Goal: Task Accomplishment & Management: Use online tool/utility

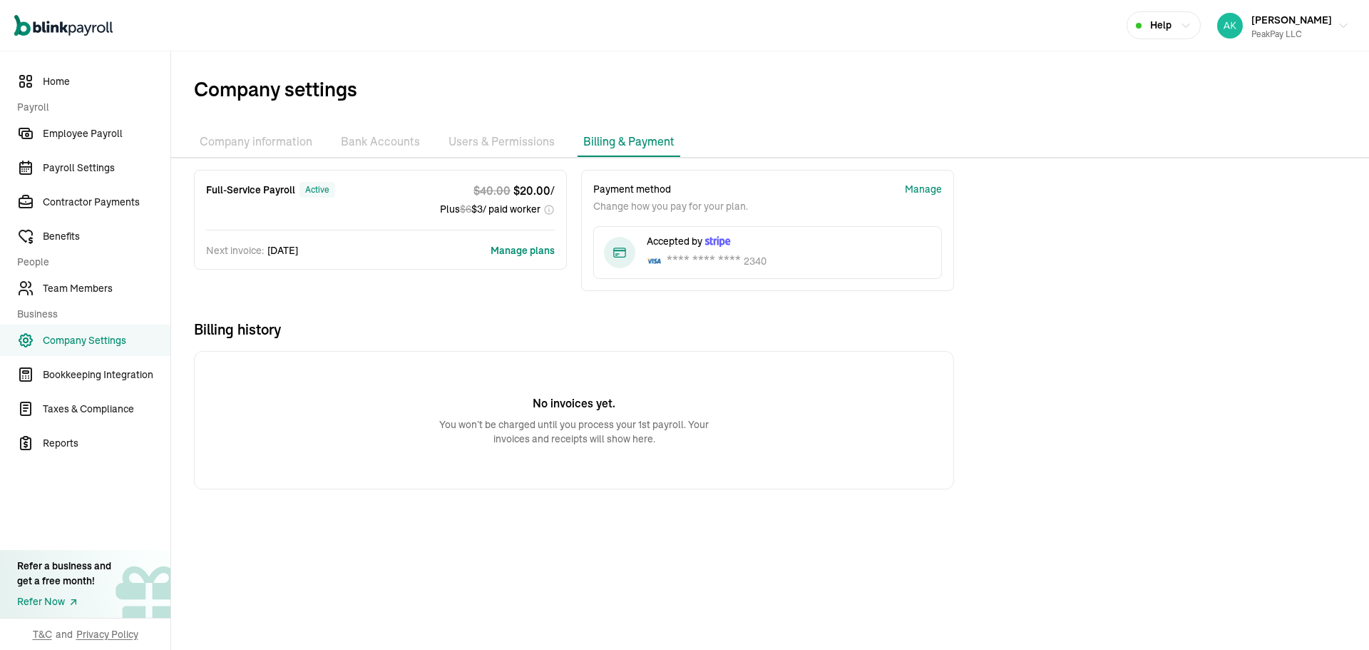
click at [506, 247] on button "Manage plans" at bounding box center [523, 250] width 64 height 14
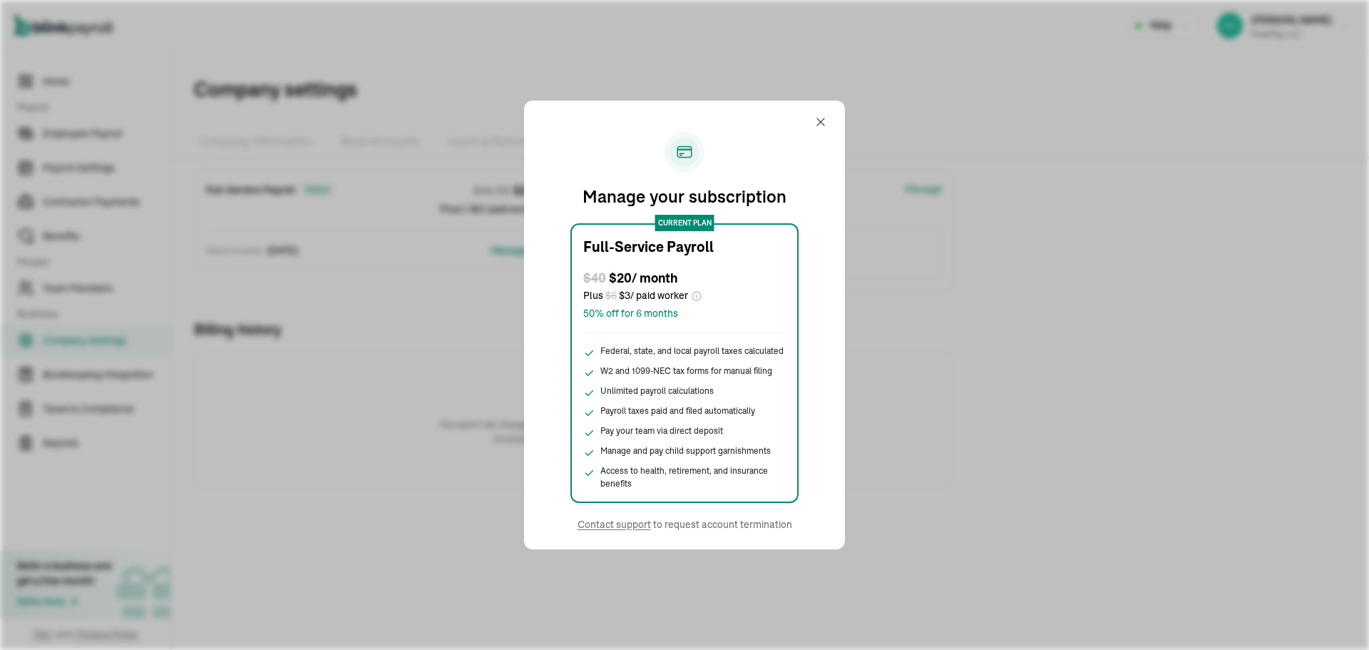
click at [483, 445] on div "Manage your subscription current plan Full-Service Payroll $ 40 $ 20 / month Pl…" at bounding box center [684, 325] width 1369 height 650
click at [806, 116] on div "Manage your subscription current plan Full-Service Payroll $ 40 $ 20 / month Pl…" at bounding box center [684, 325] width 321 height 449
drag, startPoint x: 811, startPoint y: 118, endPoint x: 821, endPoint y: 121, distance: 11.1
click at [821, 121] on div "Manage your subscription current plan Full-Service Payroll $ 40 $ 20 / month Pl…" at bounding box center [684, 325] width 287 height 414
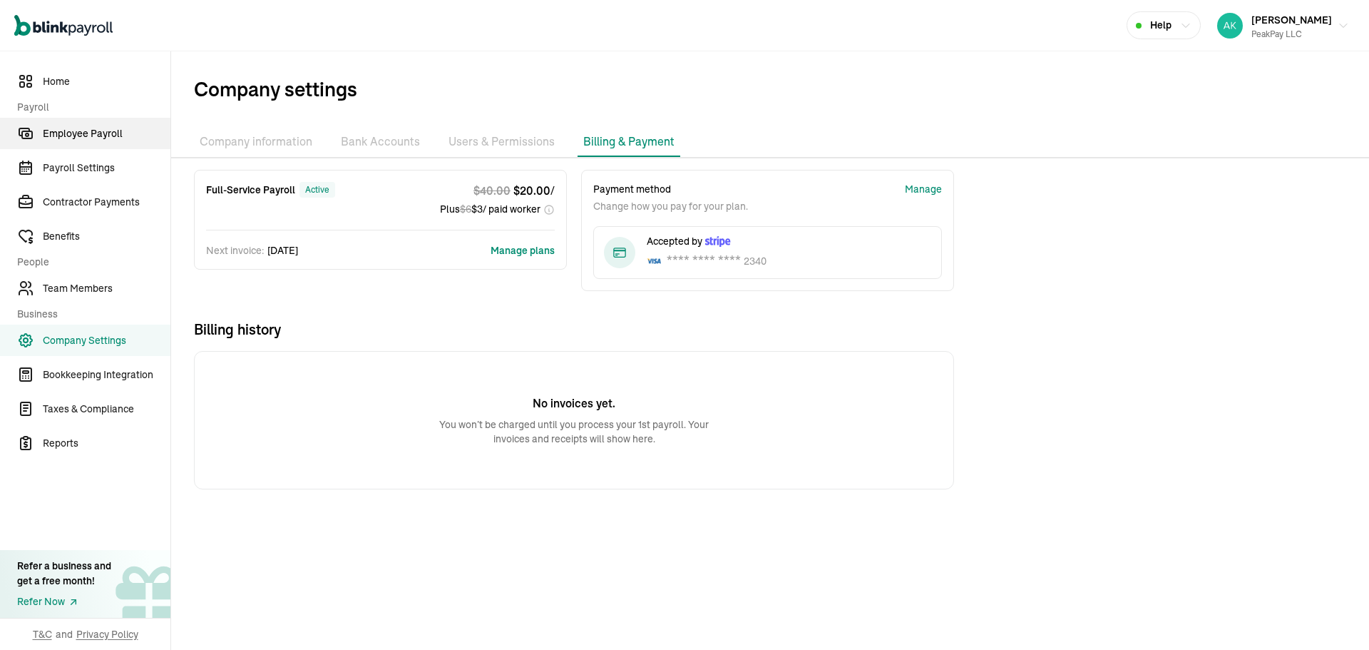
click at [26, 138] on icon "Sidebar" at bounding box center [27, 134] width 10 height 7
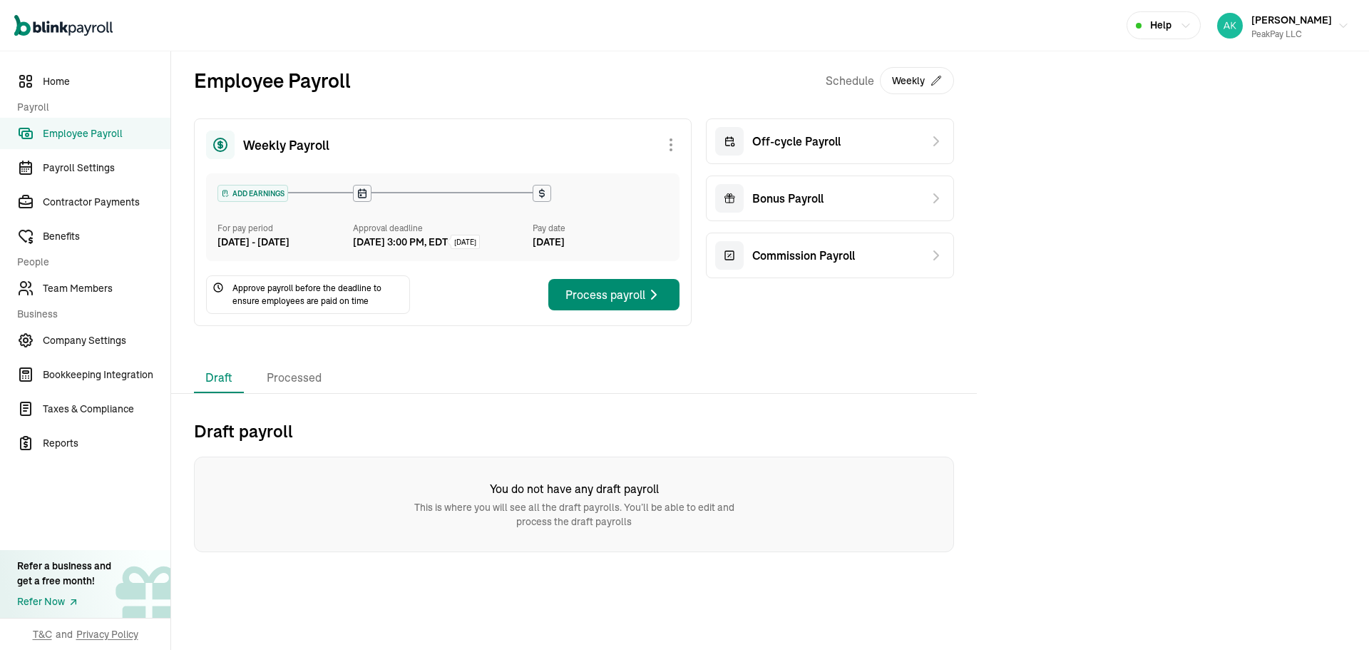
click at [887, 83] on button "Weekly" at bounding box center [917, 80] width 74 height 27
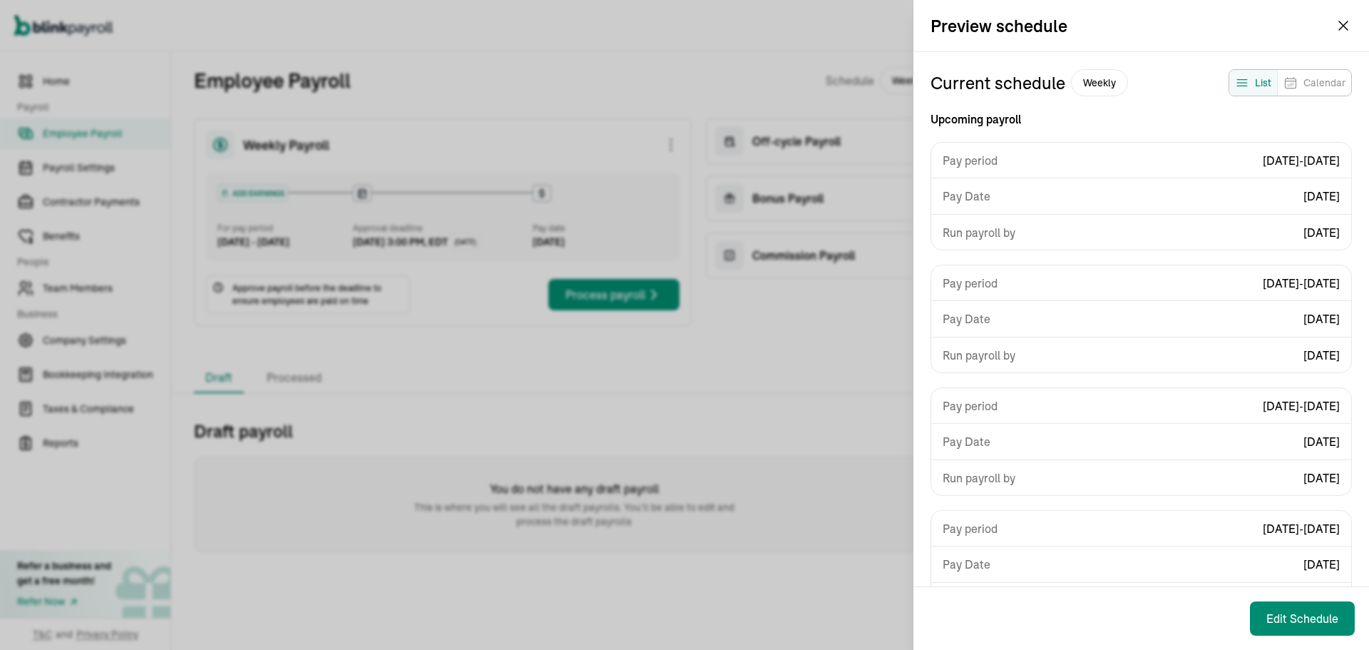
click at [1269, 178] on div "Pay Date [DATE]" at bounding box center [1141, 196] width 420 height 36
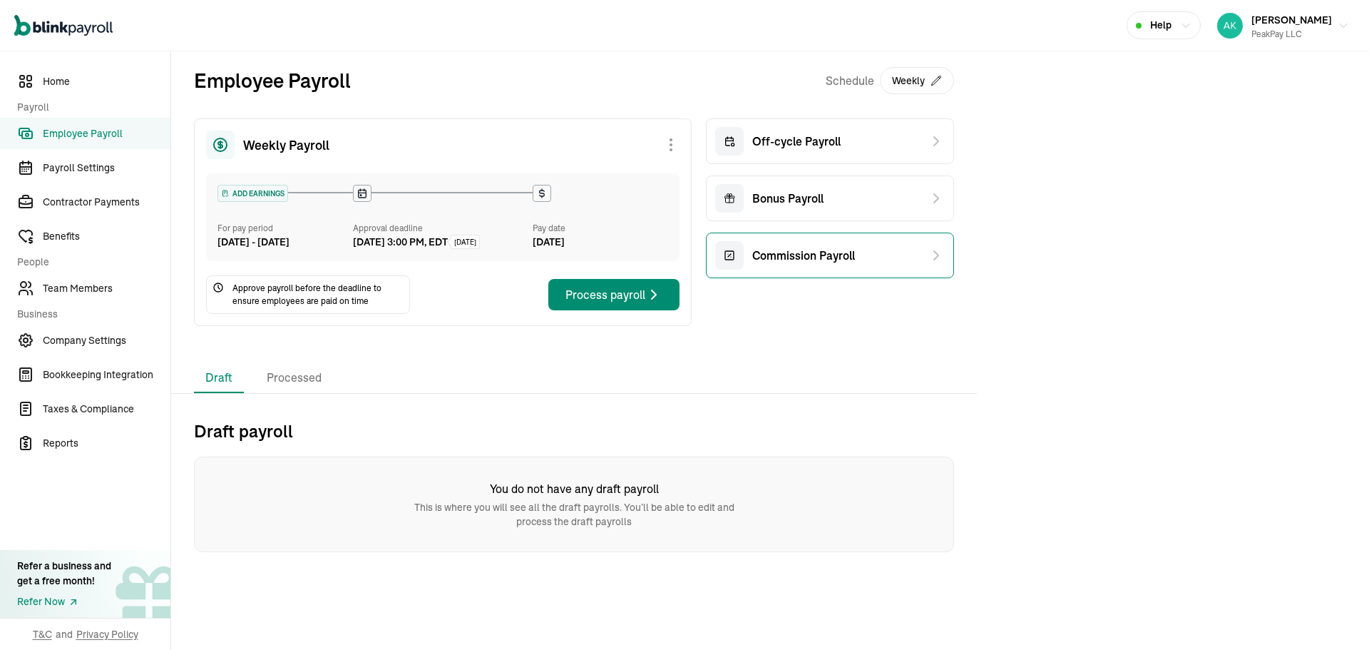
click at [854, 233] on div "Commission Payroll" at bounding box center [830, 255] width 248 height 46
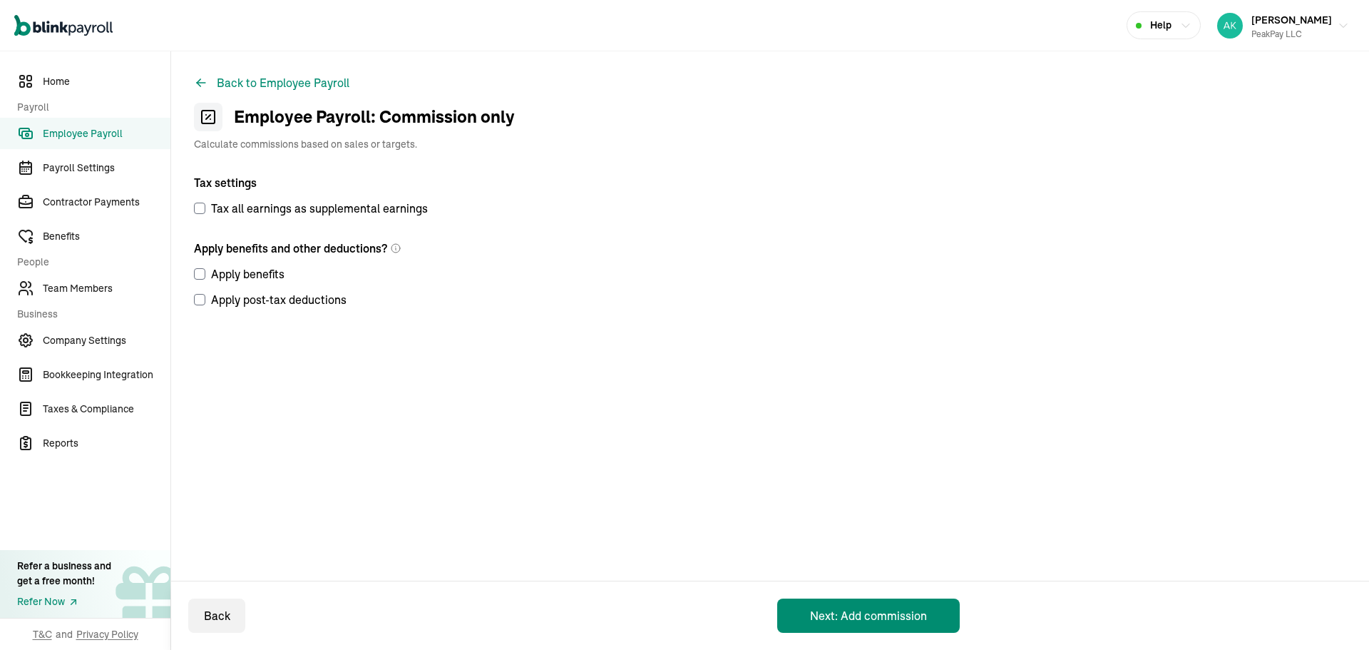
click at [356, 214] on label "Tax all earnings as supplemental earnings" at bounding box center [429, 208] width 471 height 17
click at [205, 214] on input "Tax all earnings as supplemental earnings" at bounding box center [199, 208] width 11 height 11
checkbox input "true"
click at [899, 600] on button "Next: Add commission" at bounding box center [868, 615] width 183 height 34
select select "direct_deposit"
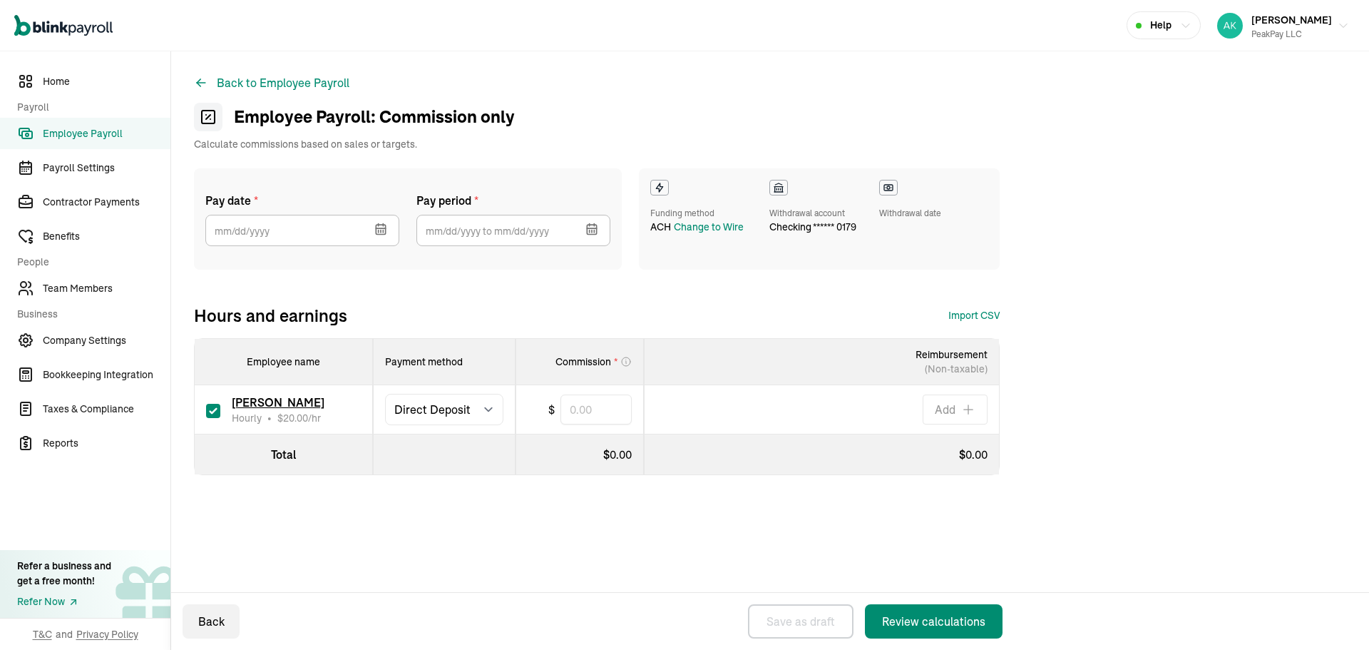
click at [367, 230] on button "button" at bounding box center [379, 227] width 40 height 37
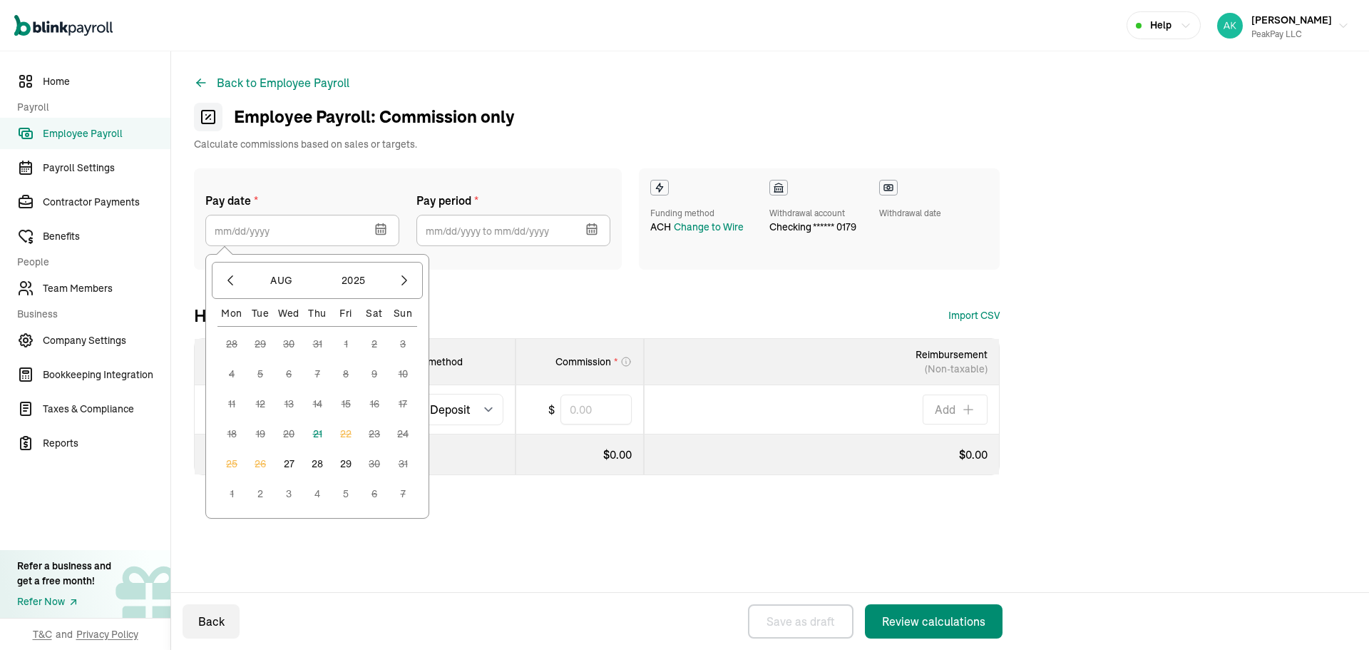
click at [702, 235] on div "Funding method ACH Change to Wire" at bounding box center [698, 219] width 96 height 78
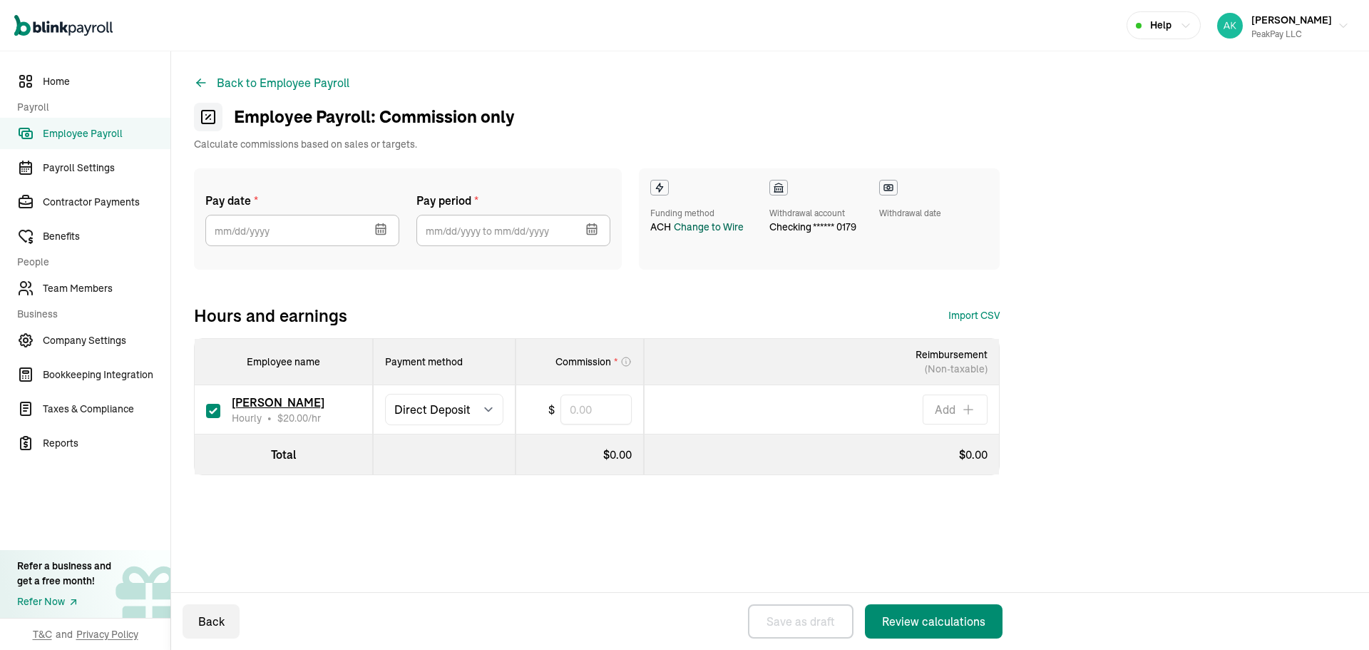
click at [702, 230] on div "Change to Wire" at bounding box center [709, 227] width 70 height 15
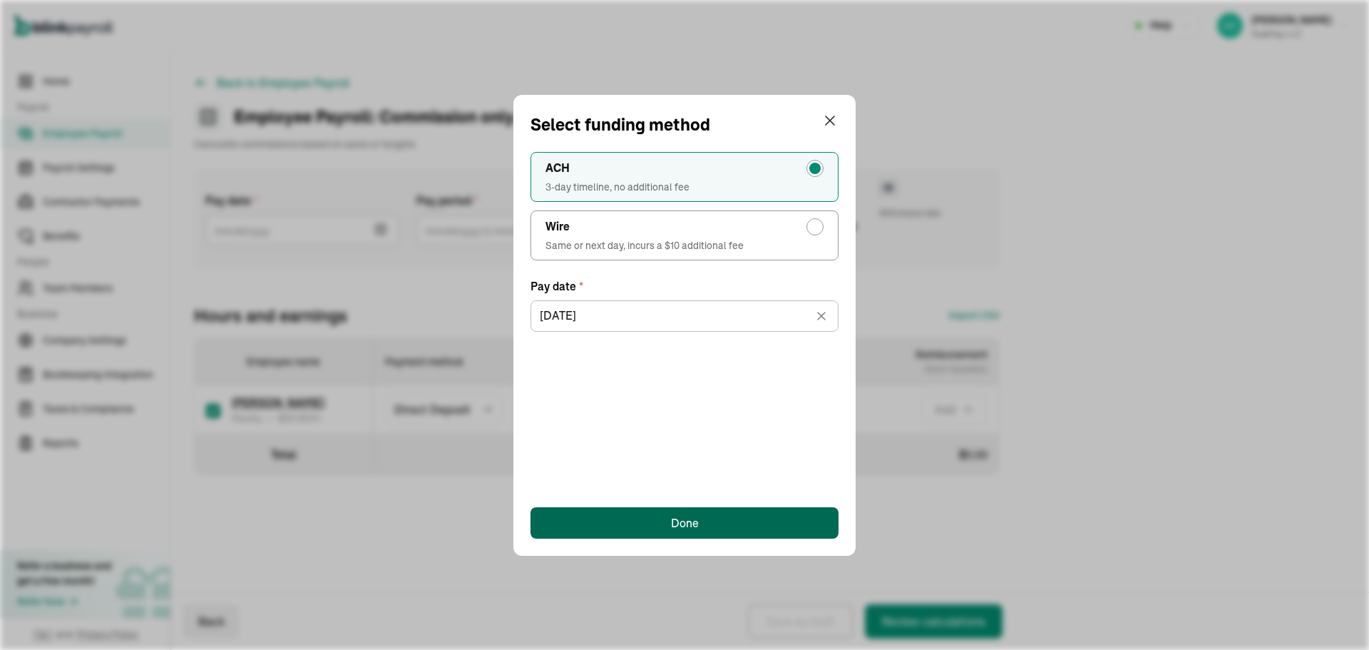
click at [627, 514] on button "Done" at bounding box center [685, 522] width 308 height 31
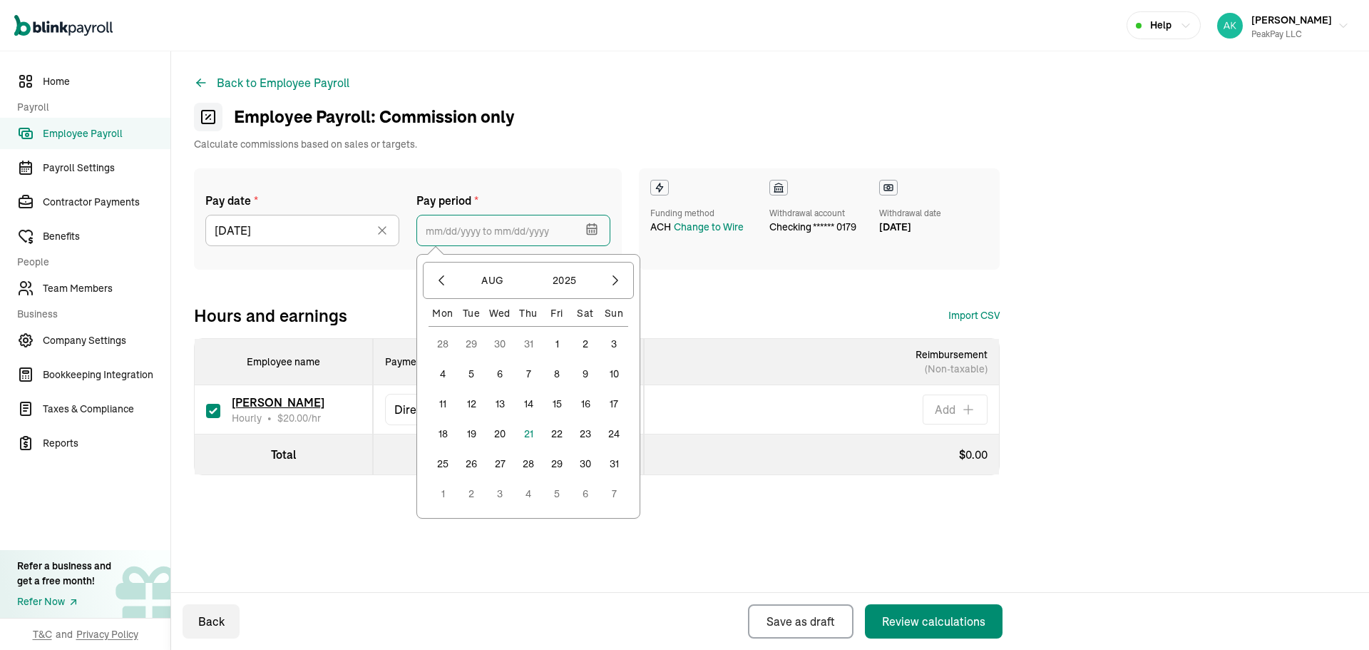
click at [537, 240] on input "text" at bounding box center [513, 230] width 194 height 31
click at [478, 429] on button "19" at bounding box center [471, 433] width 29 height 29
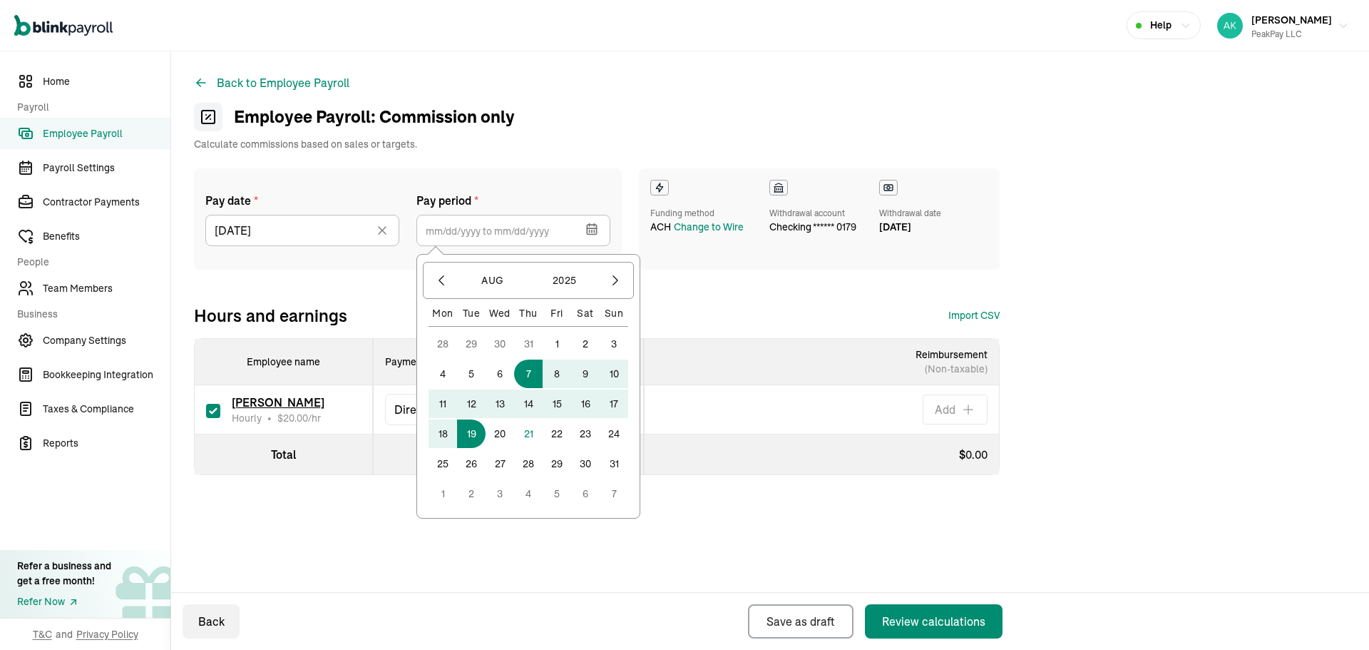
click at [522, 375] on button "7" at bounding box center [528, 373] width 29 height 29
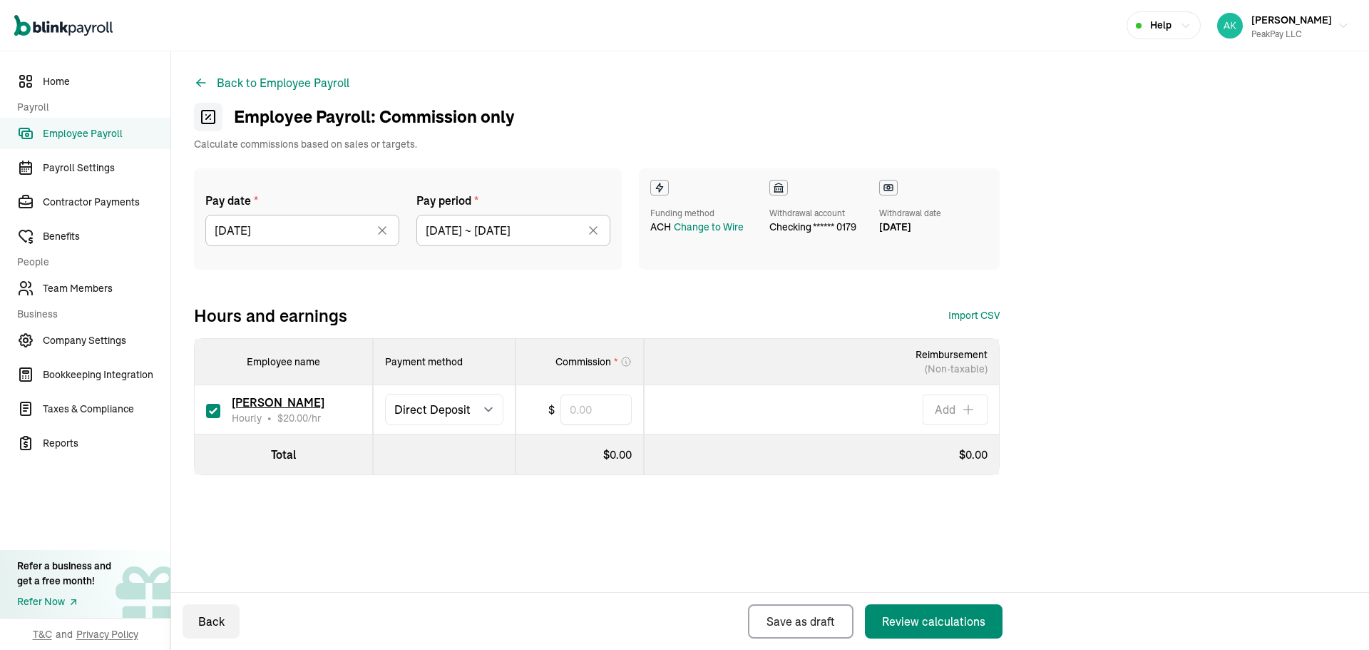
type input "[DATE] ~ [DATE]"
click at [600, 419] on input "text" at bounding box center [595, 409] width 71 height 30
type input "321"
click at [955, 489] on div "Pay date * [DATE] [DATE] Mon Tue Wed Thu Fri Sat Sun 28 29 30 31 1 2 3 4 5 6 7 …" at bounding box center [770, 350] width 1152 height 364
click at [942, 630] on button "Review calculations" at bounding box center [934, 621] width 138 height 34
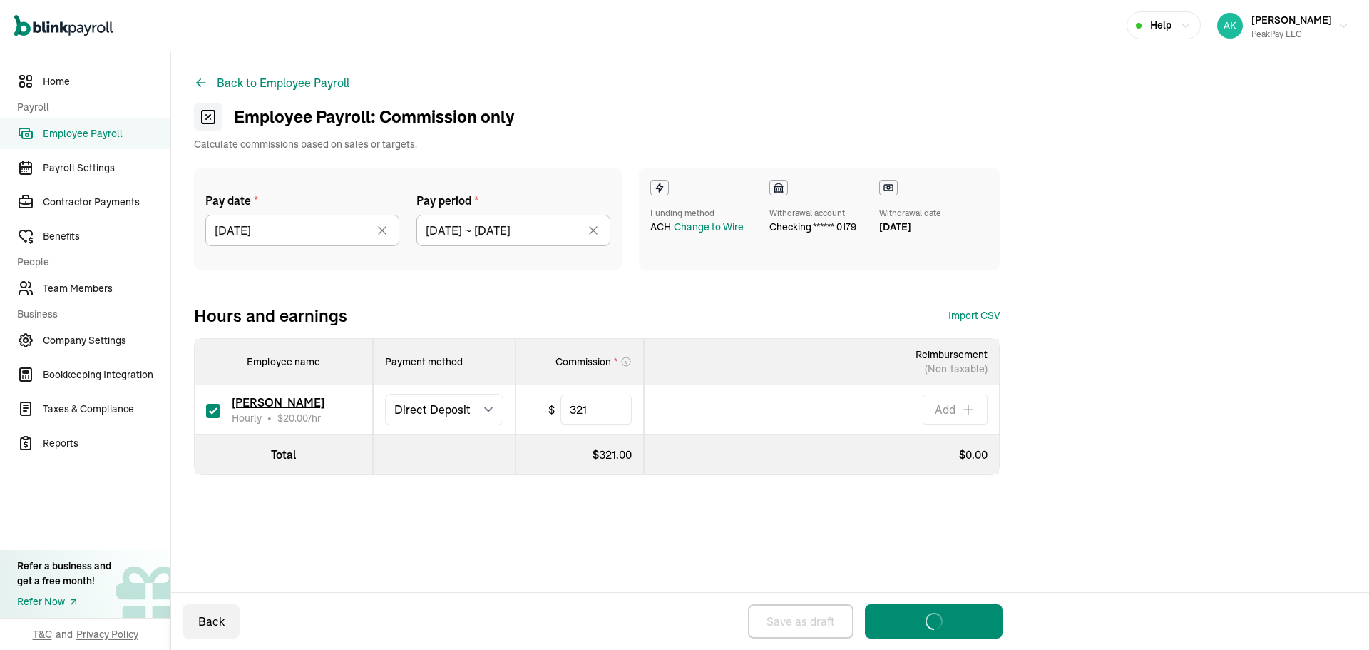
select select "direct_deposit"
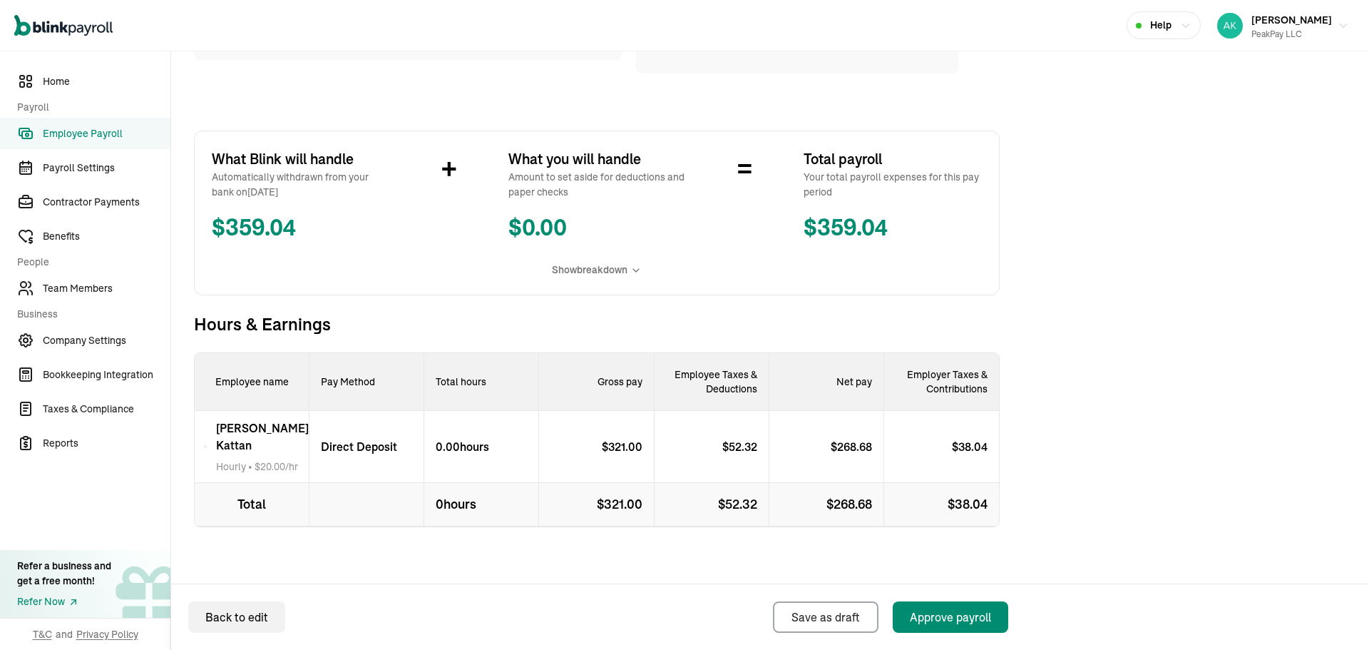
scroll to position [202, 0]
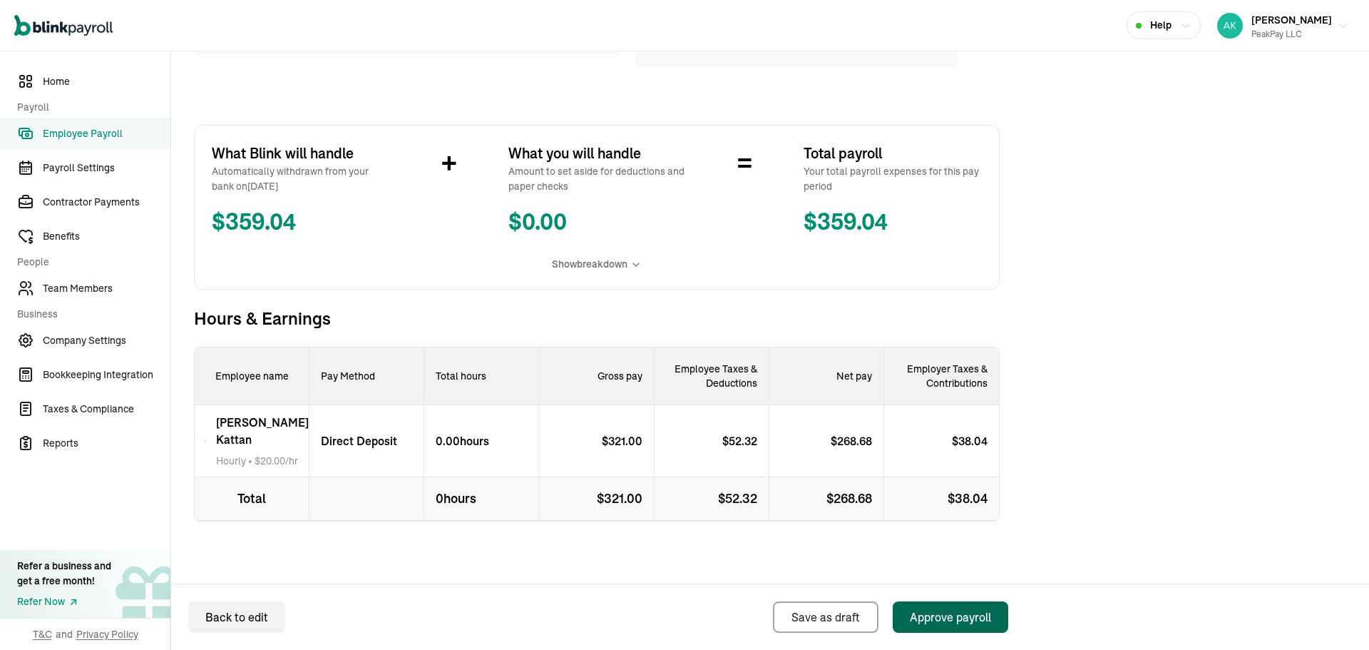
click at [940, 631] on button "Approve payroll" at bounding box center [951, 616] width 116 height 31
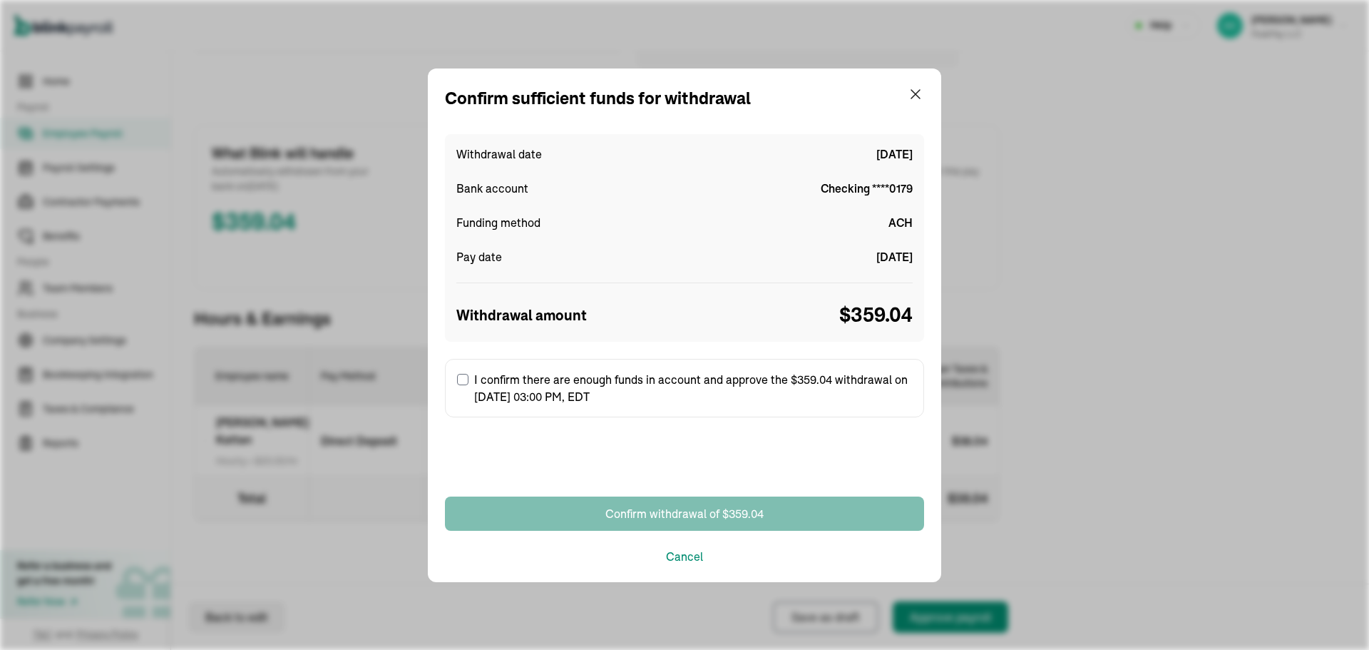
click at [678, 545] on div "Confirm withdrawal of $359.04 Cancel" at bounding box center [684, 530] width 479 height 68
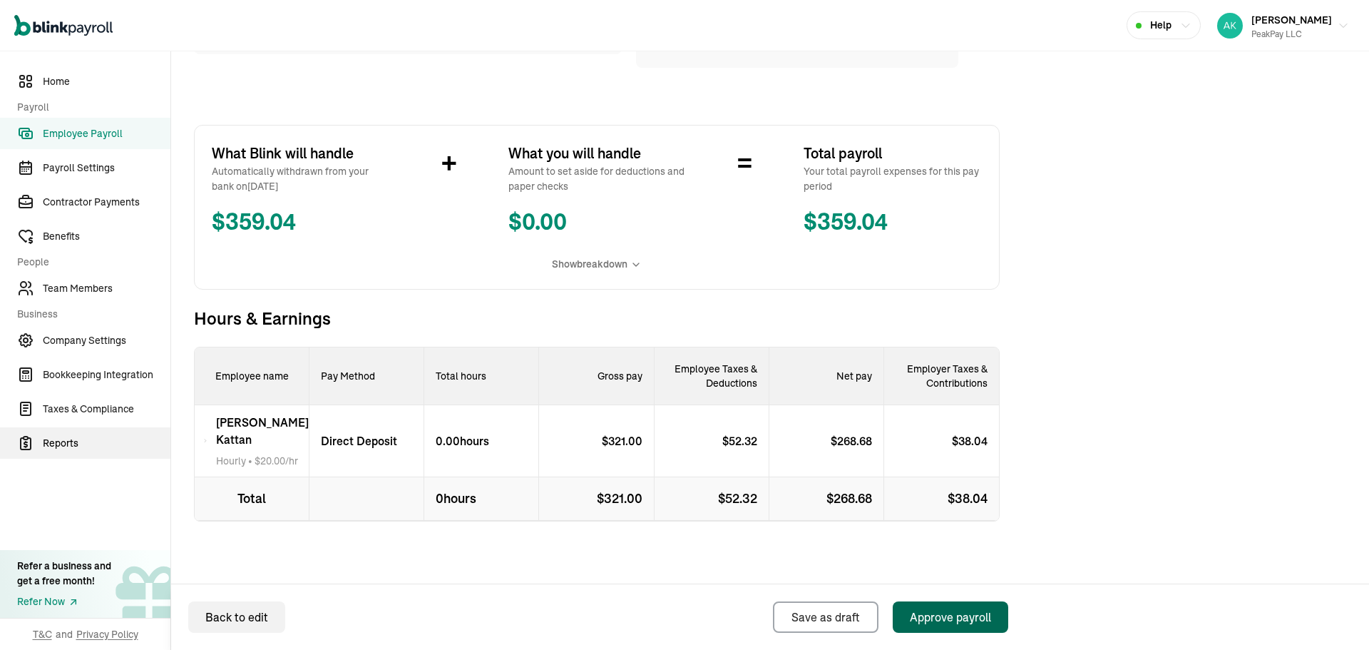
click at [63, 452] on link "Reports" at bounding box center [85, 442] width 170 height 31
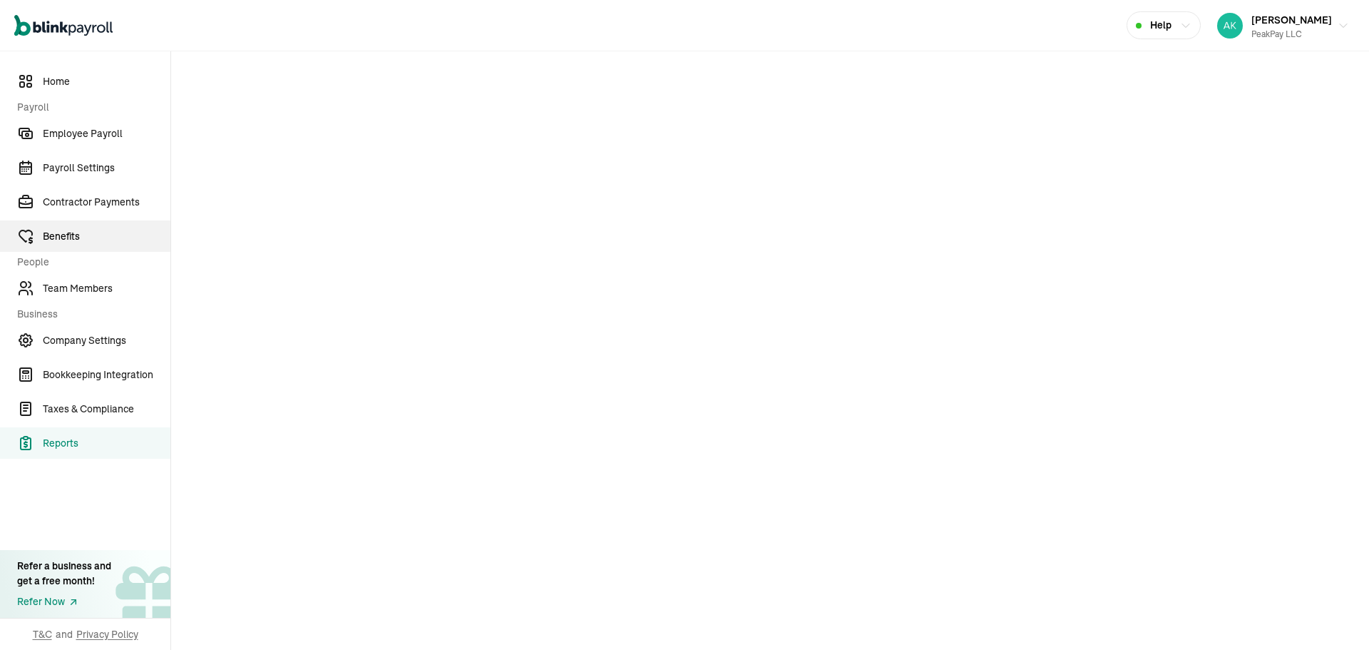
click at [92, 227] on link "Benefits" at bounding box center [85, 235] width 170 height 31
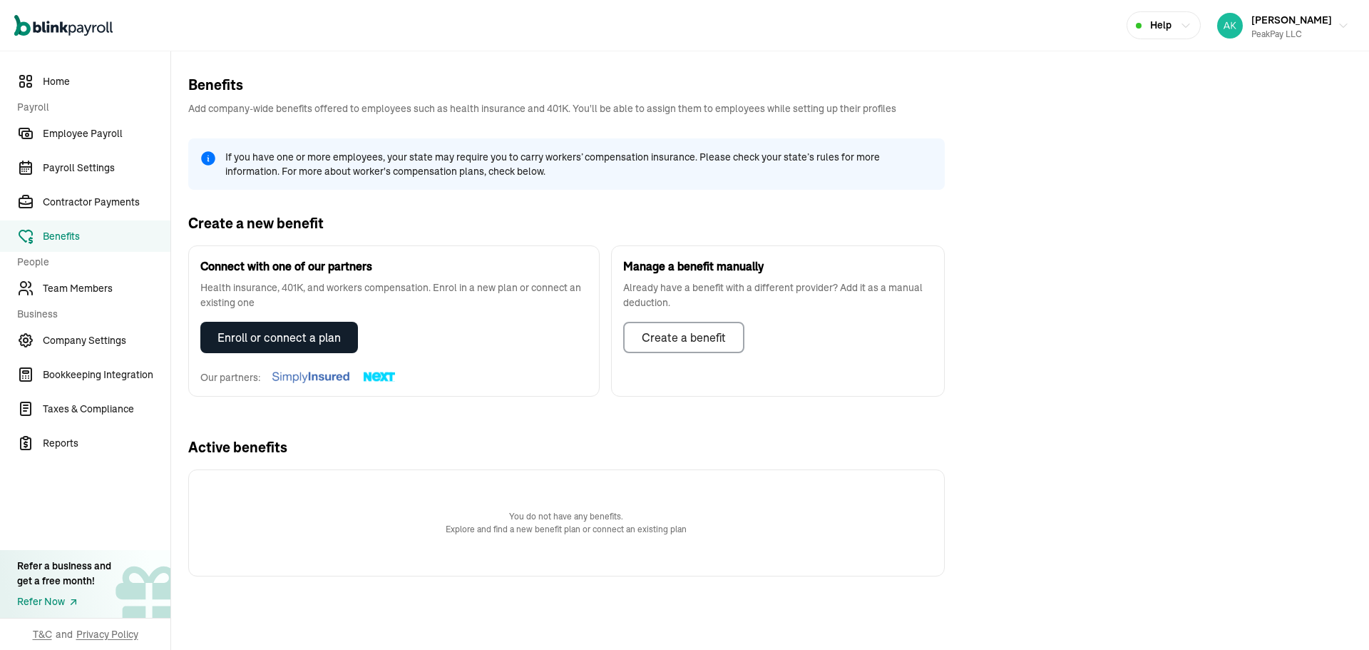
click at [235, 325] on button "Enroll or connect a plan" at bounding box center [279, 337] width 158 height 31
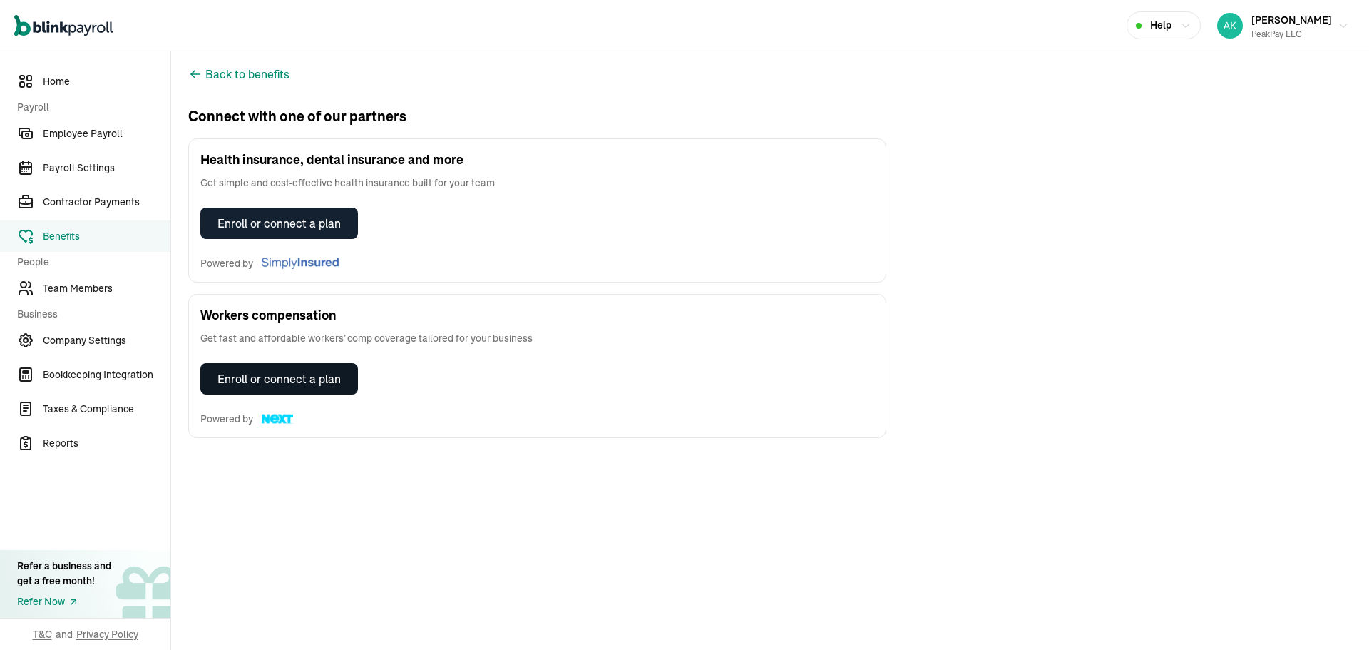
click at [225, 375] on div "Enroll or connect a plan" at bounding box center [278, 378] width 123 height 17
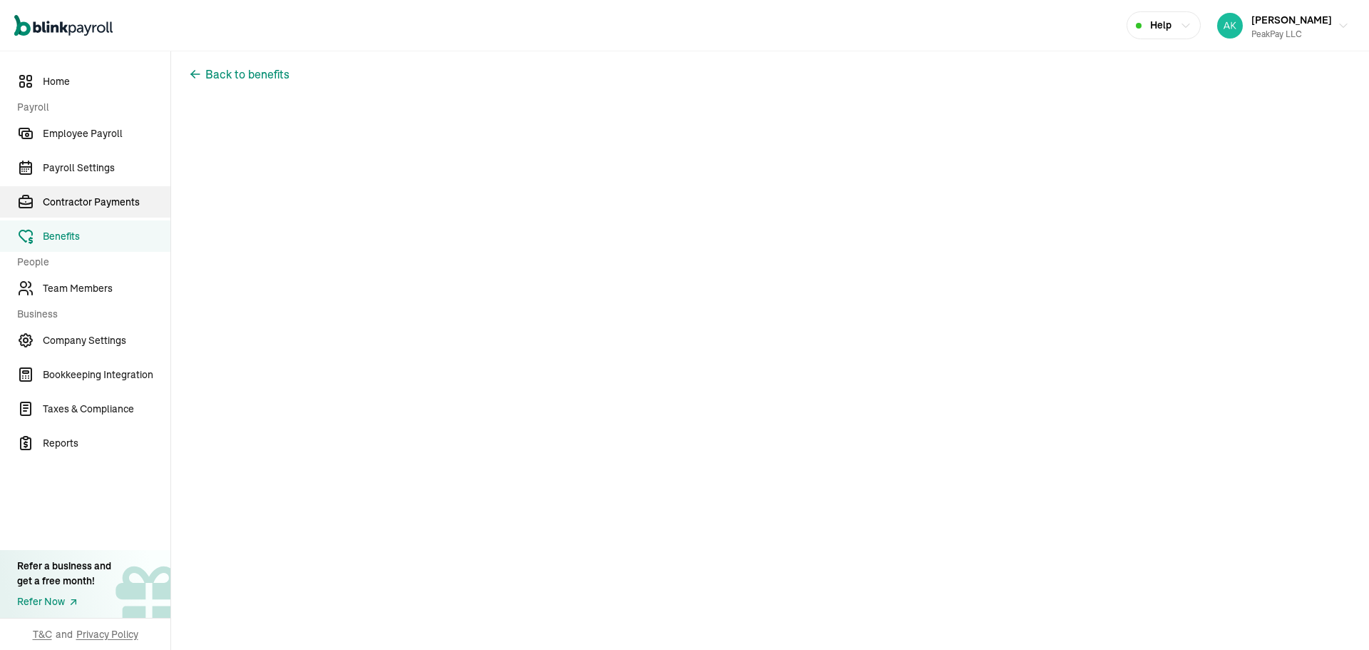
click at [111, 200] on span "Contractor Payments" at bounding box center [107, 202] width 128 height 15
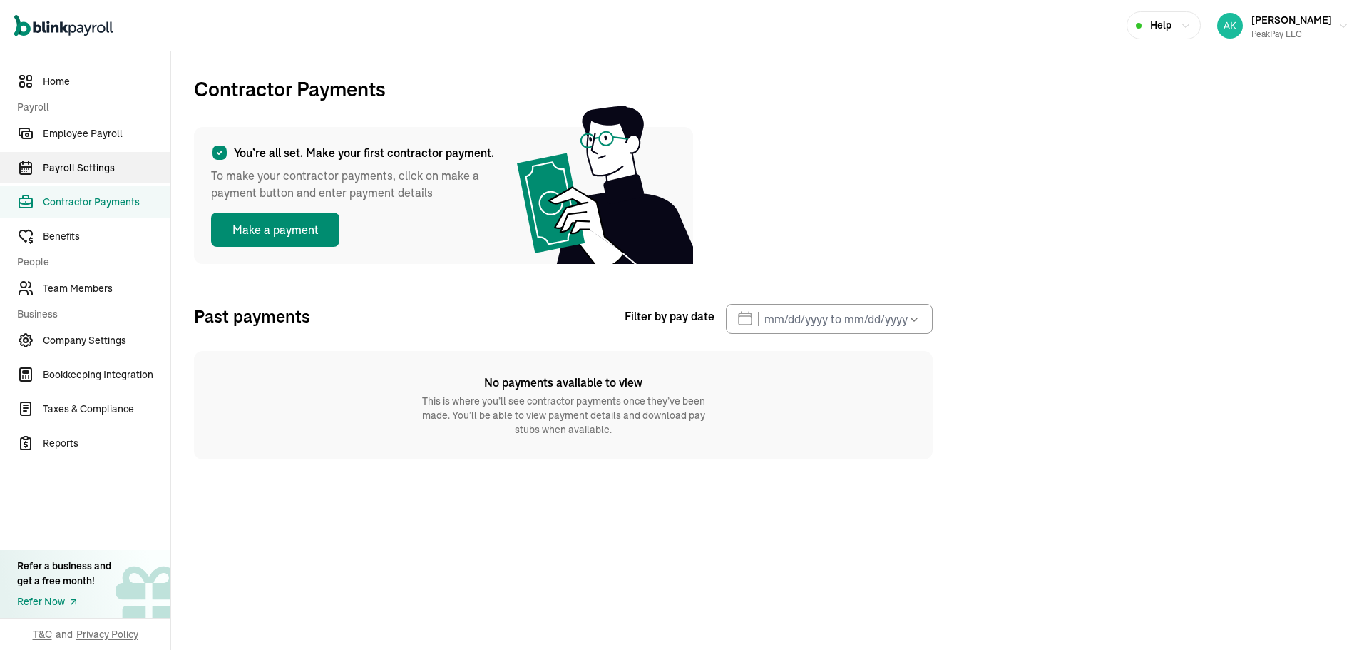
click at [113, 165] on span "Payroll Settings" at bounding box center [107, 167] width 128 height 15
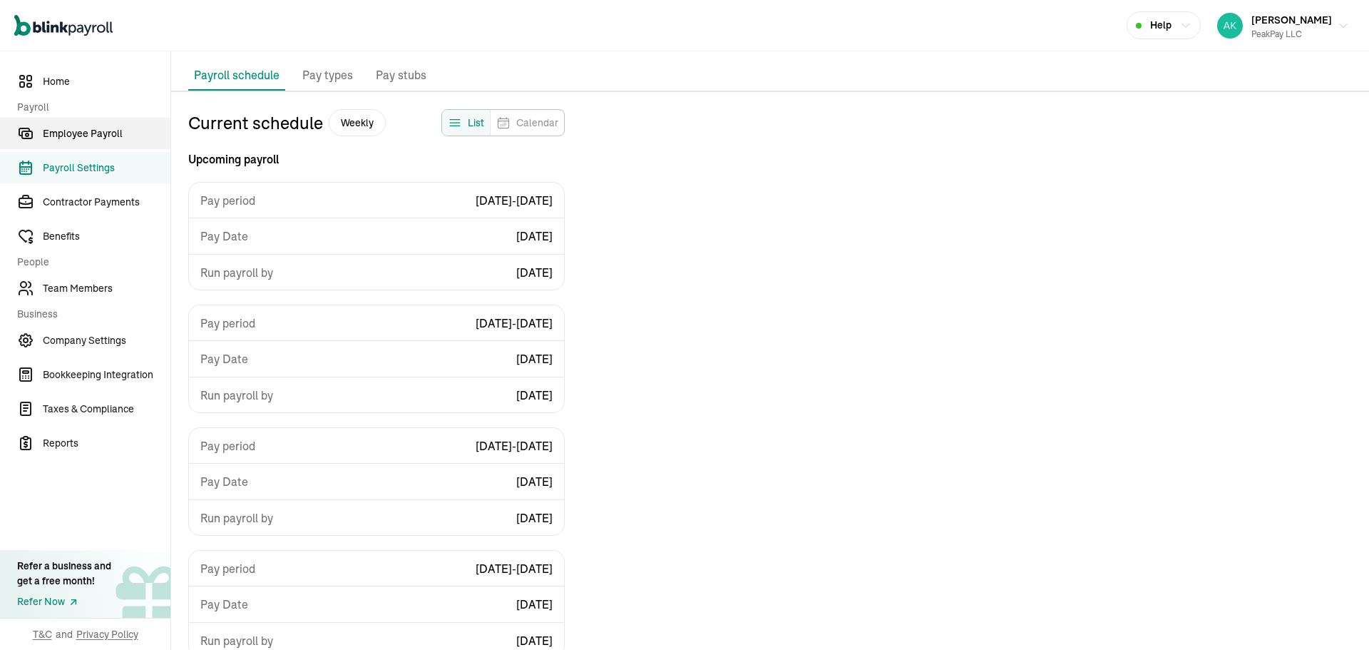
scroll to position [128, 0]
